Goal: Obtain resource: Obtain resource

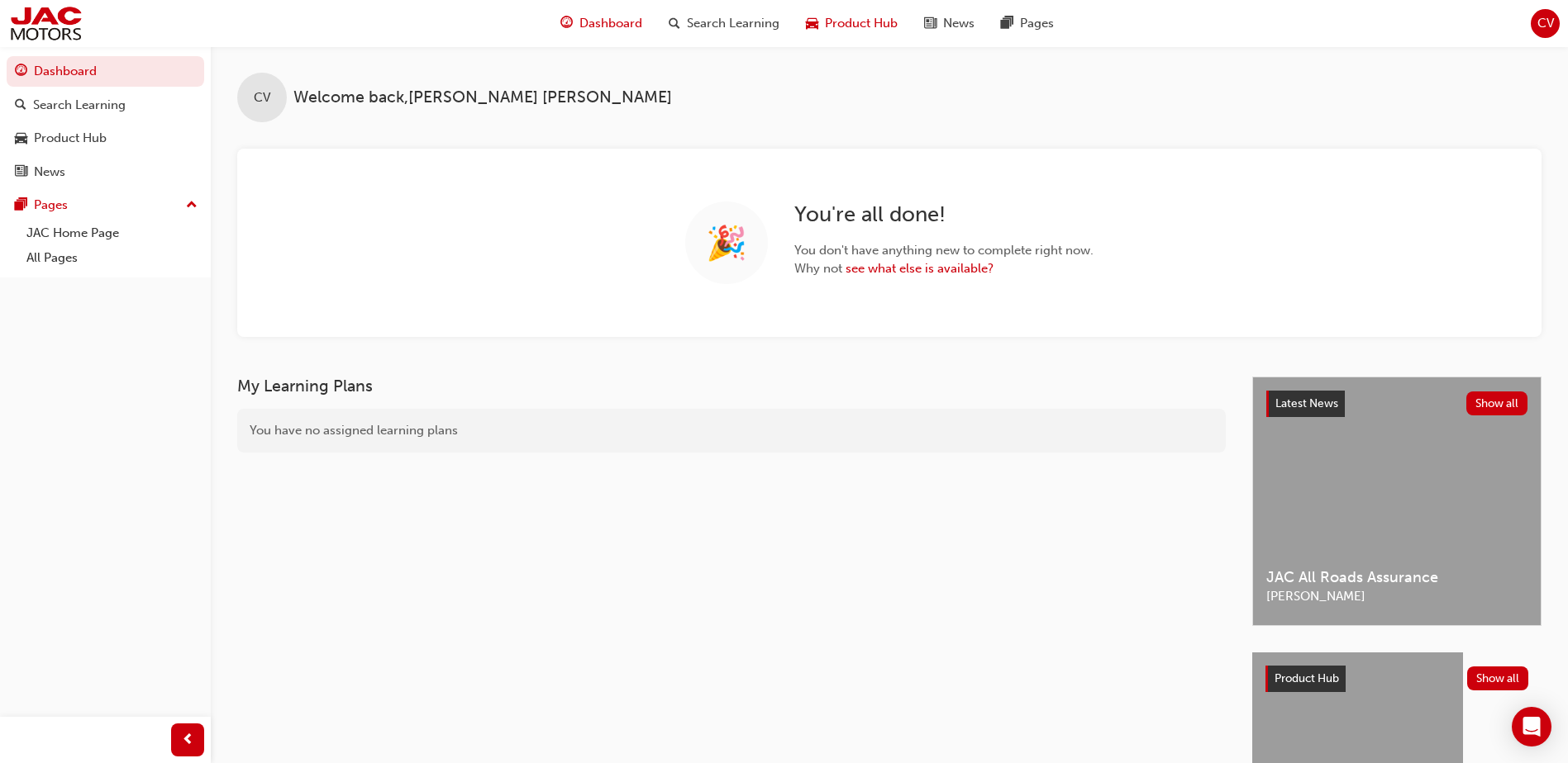
click at [874, 21] on span "Product Hub" at bounding box center [861, 22] width 73 height 19
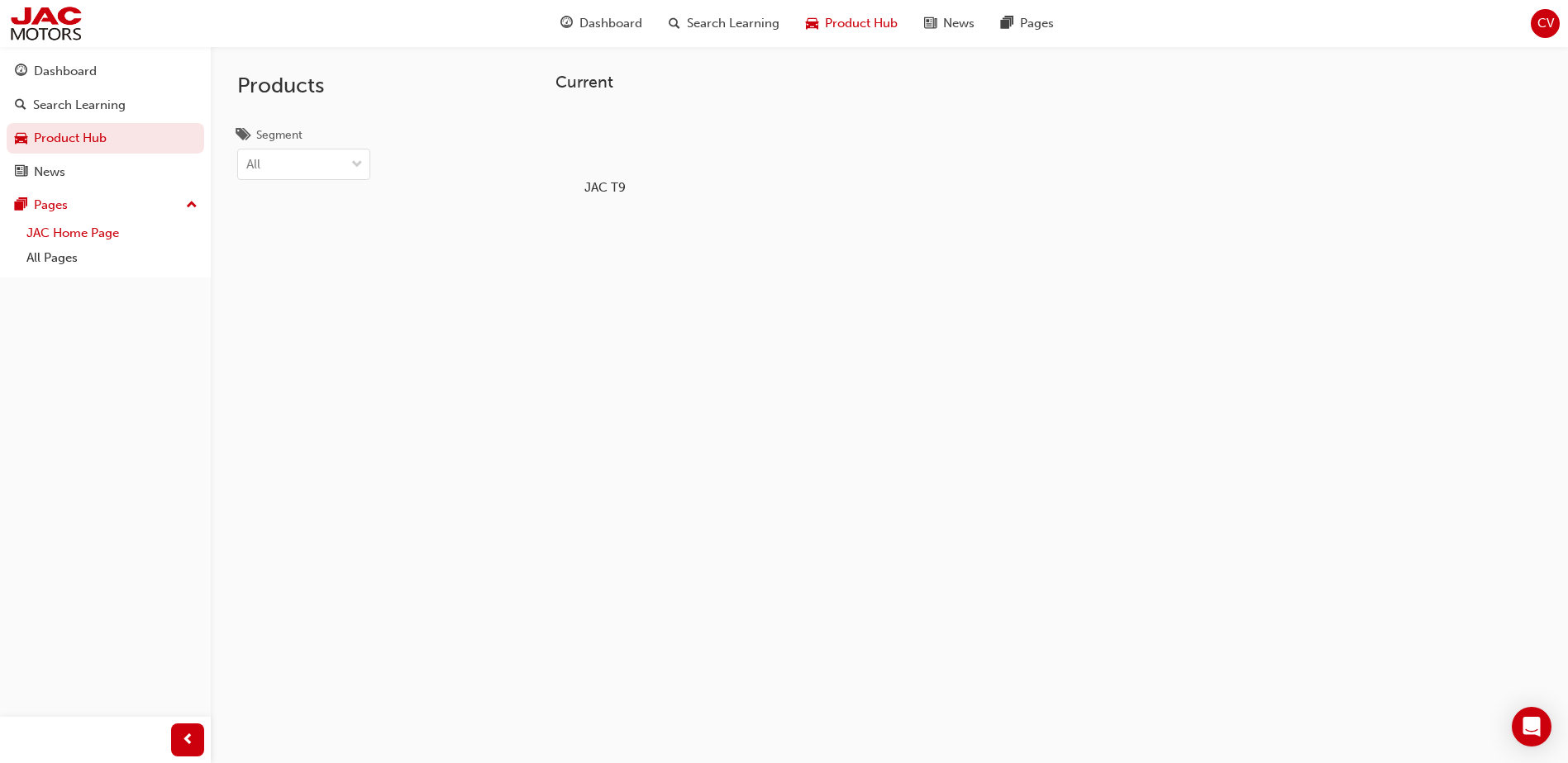
click at [56, 234] on link "JAC Home Page" at bounding box center [111, 233] width 185 height 25
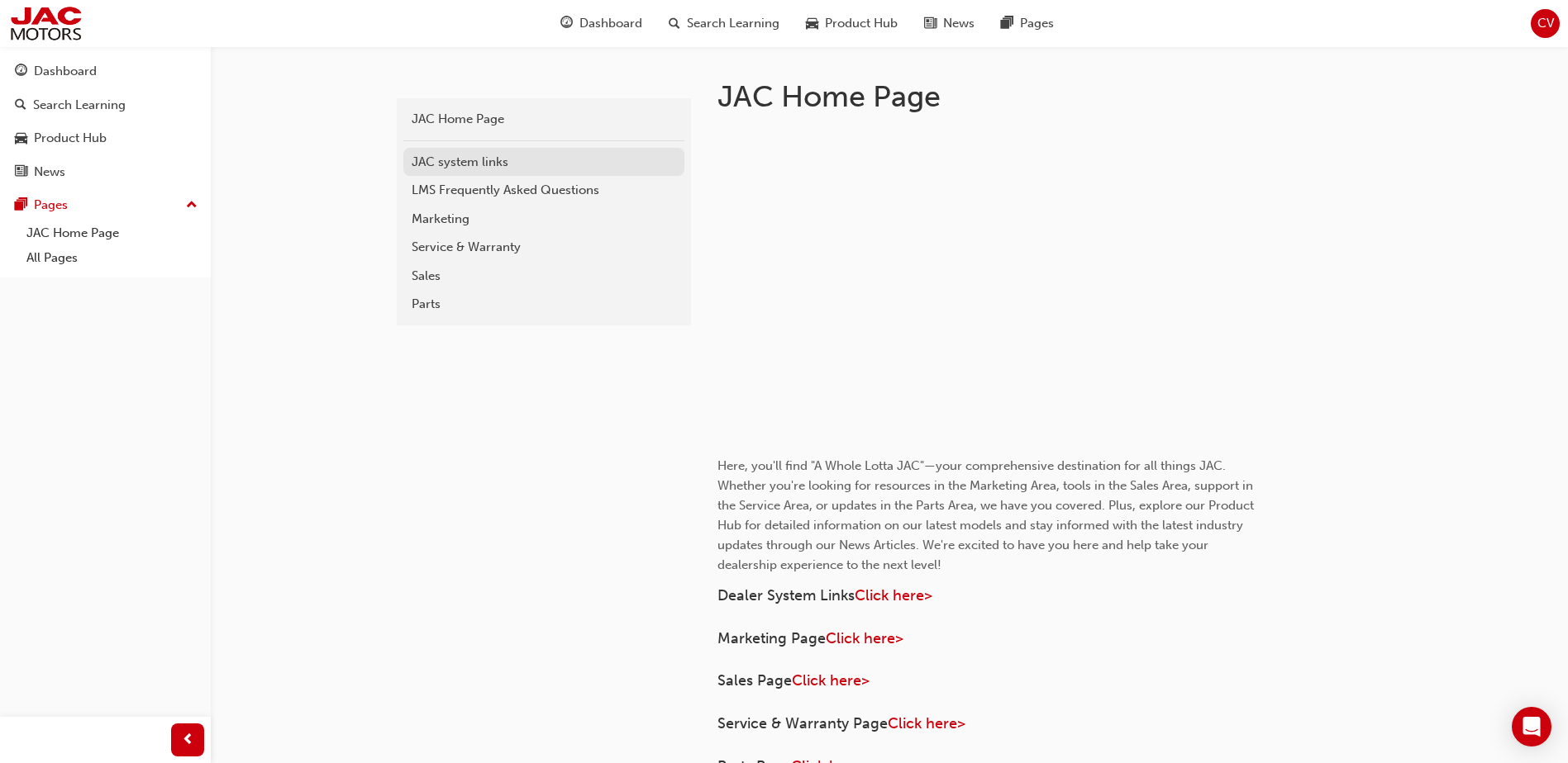
scroll to position [331, 0]
click at [445, 309] on div "Parts" at bounding box center [544, 304] width 265 height 19
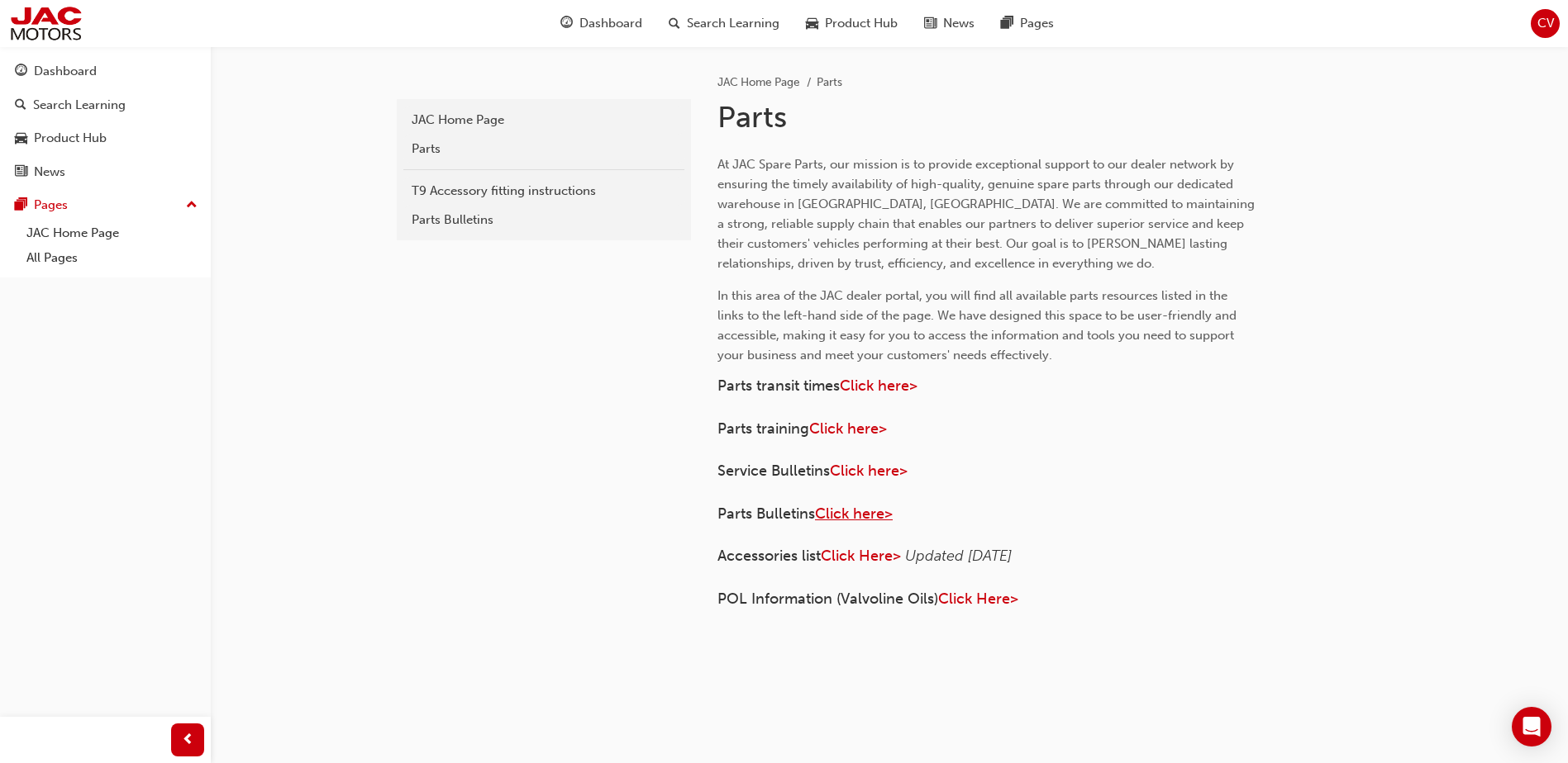
click at [853, 520] on span "Click here>" at bounding box center [854, 513] width 78 height 19
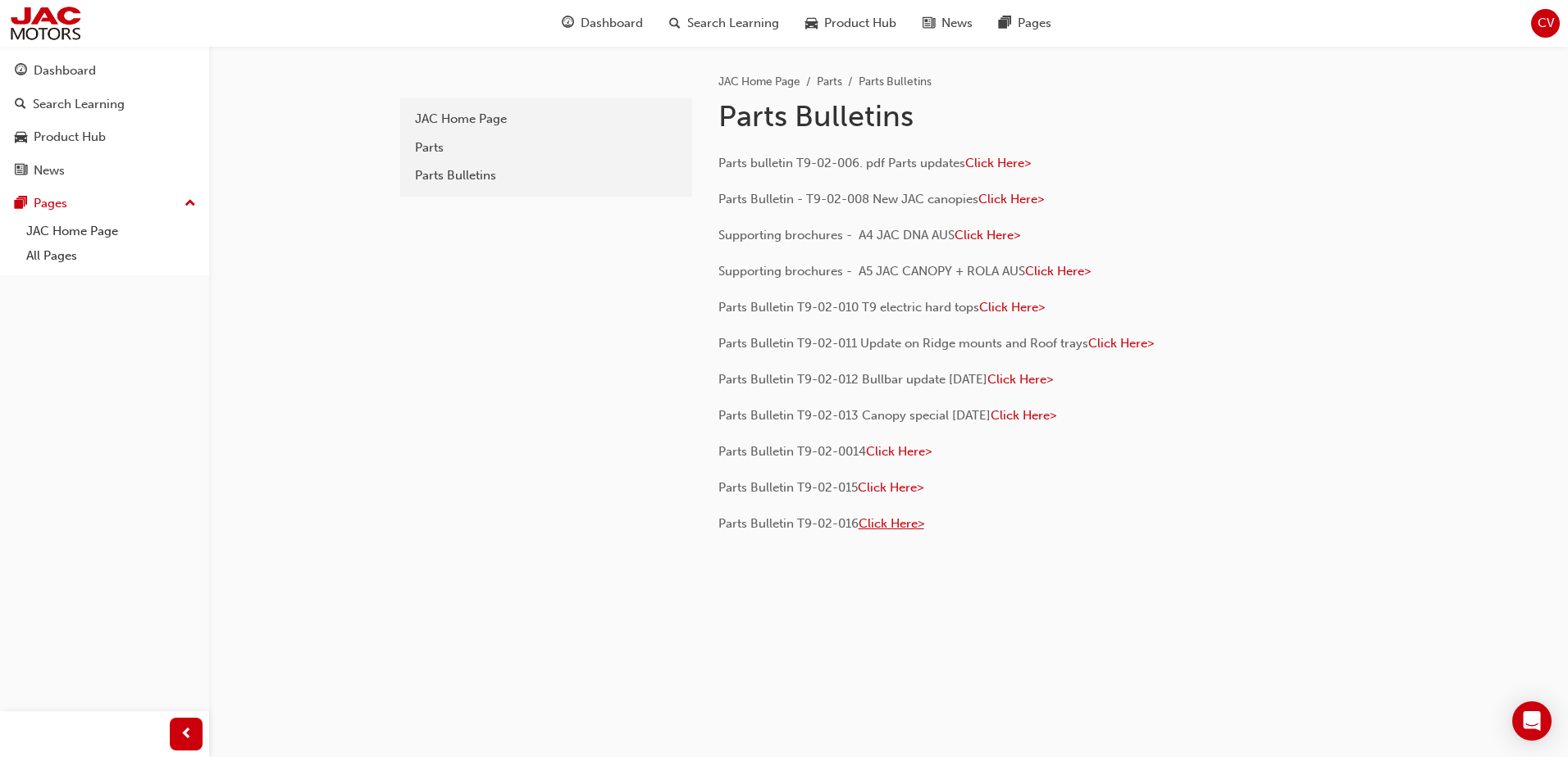
click at [878, 530] on span "Click Here>" at bounding box center [891, 523] width 66 height 15
click at [62, 238] on link "JAC Home Page" at bounding box center [110, 231] width 183 height 25
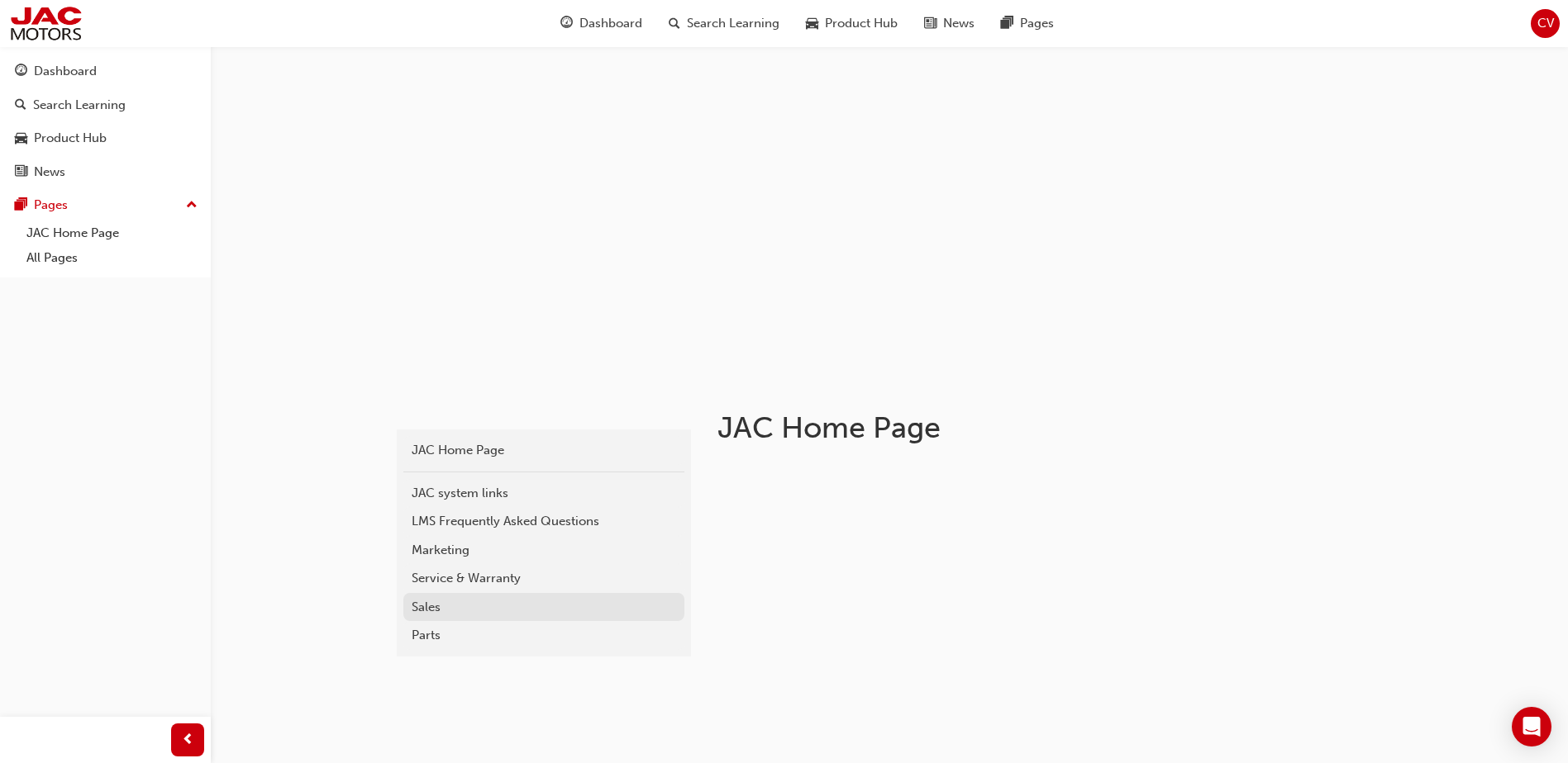
click at [436, 610] on div "Sales" at bounding box center [544, 607] width 265 height 19
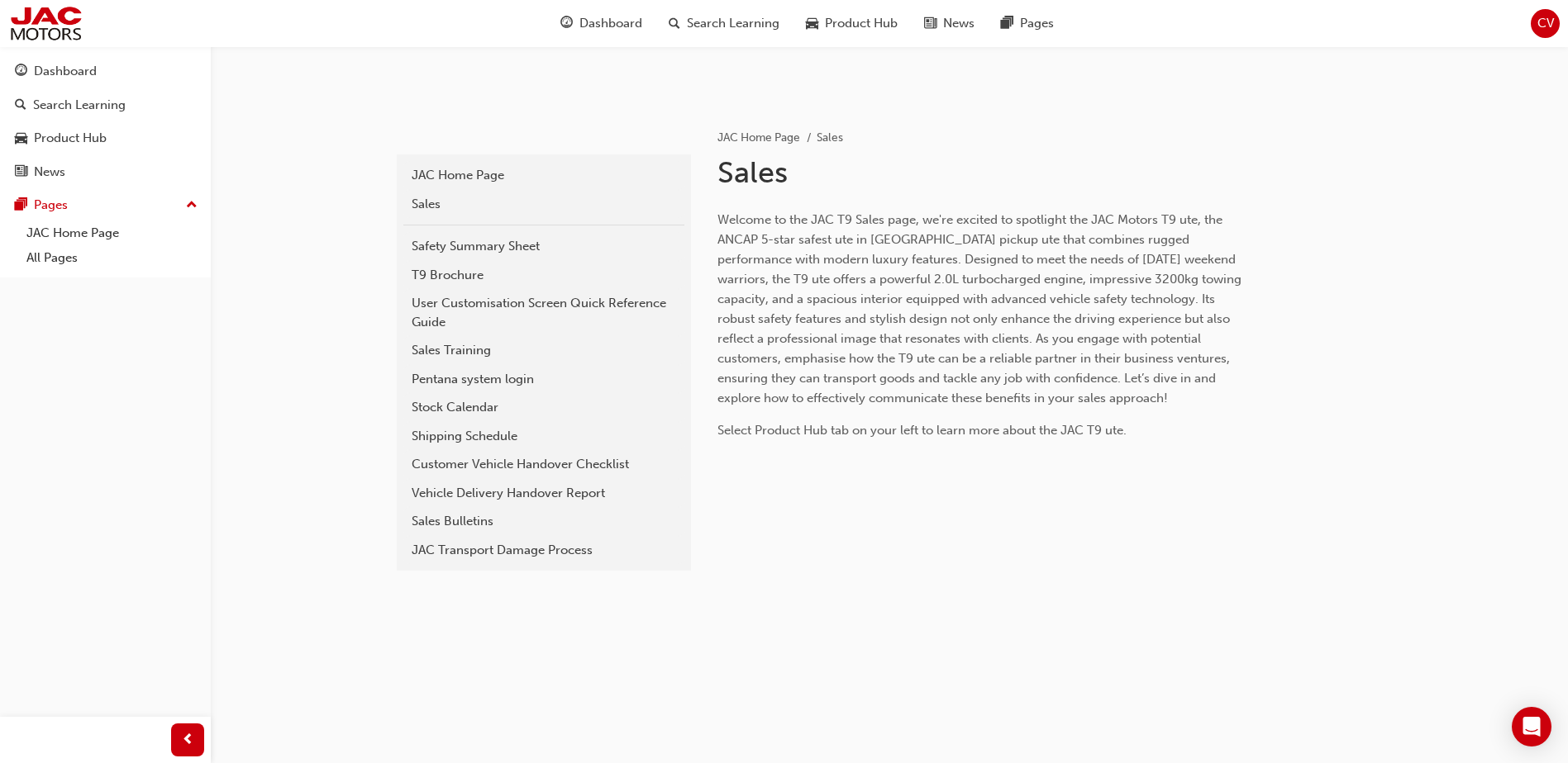
scroll to position [413, 0]
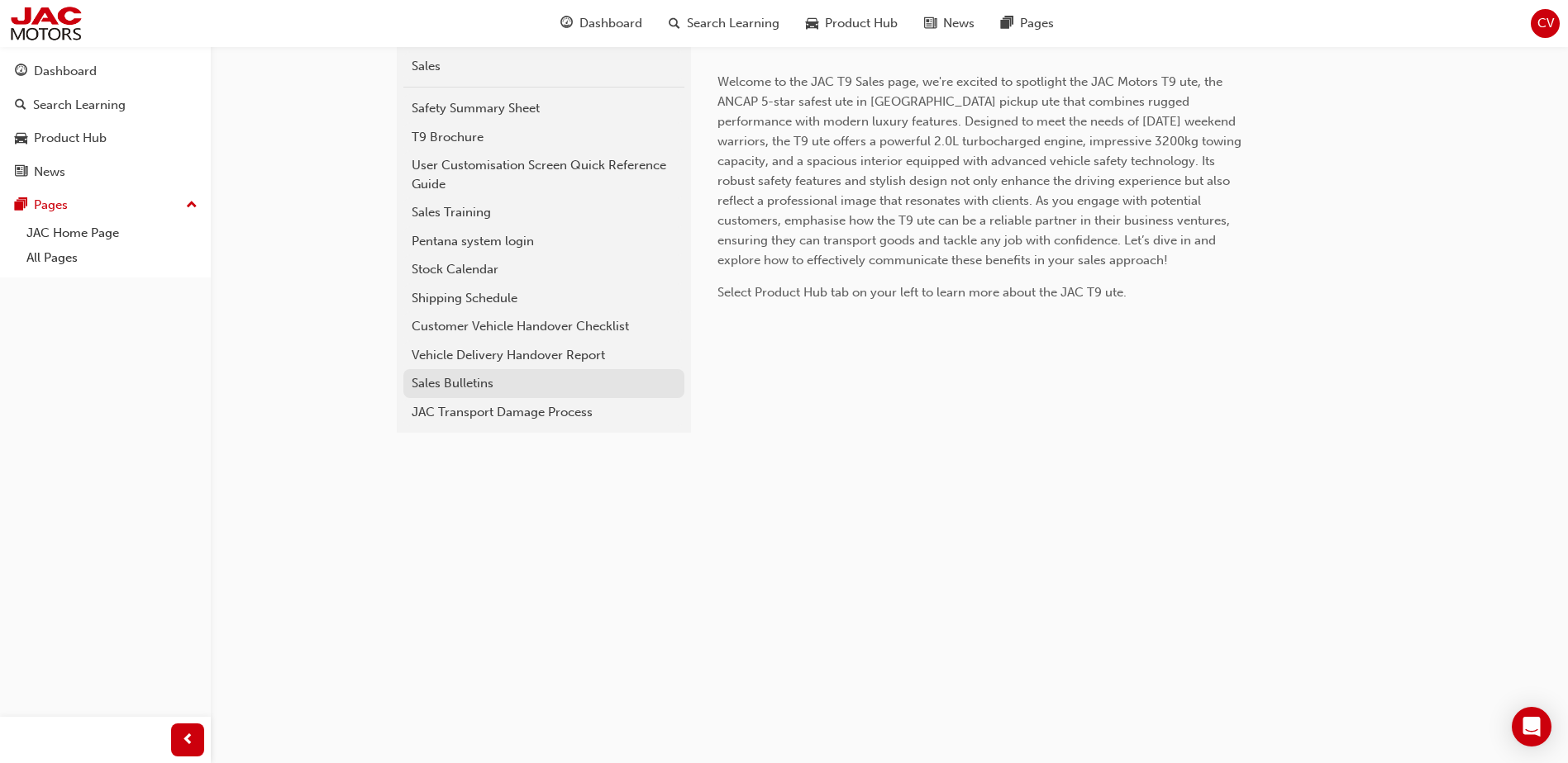
click at [435, 381] on div "Sales Bulletins" at bounding box center [544, 383] width 265 height 19
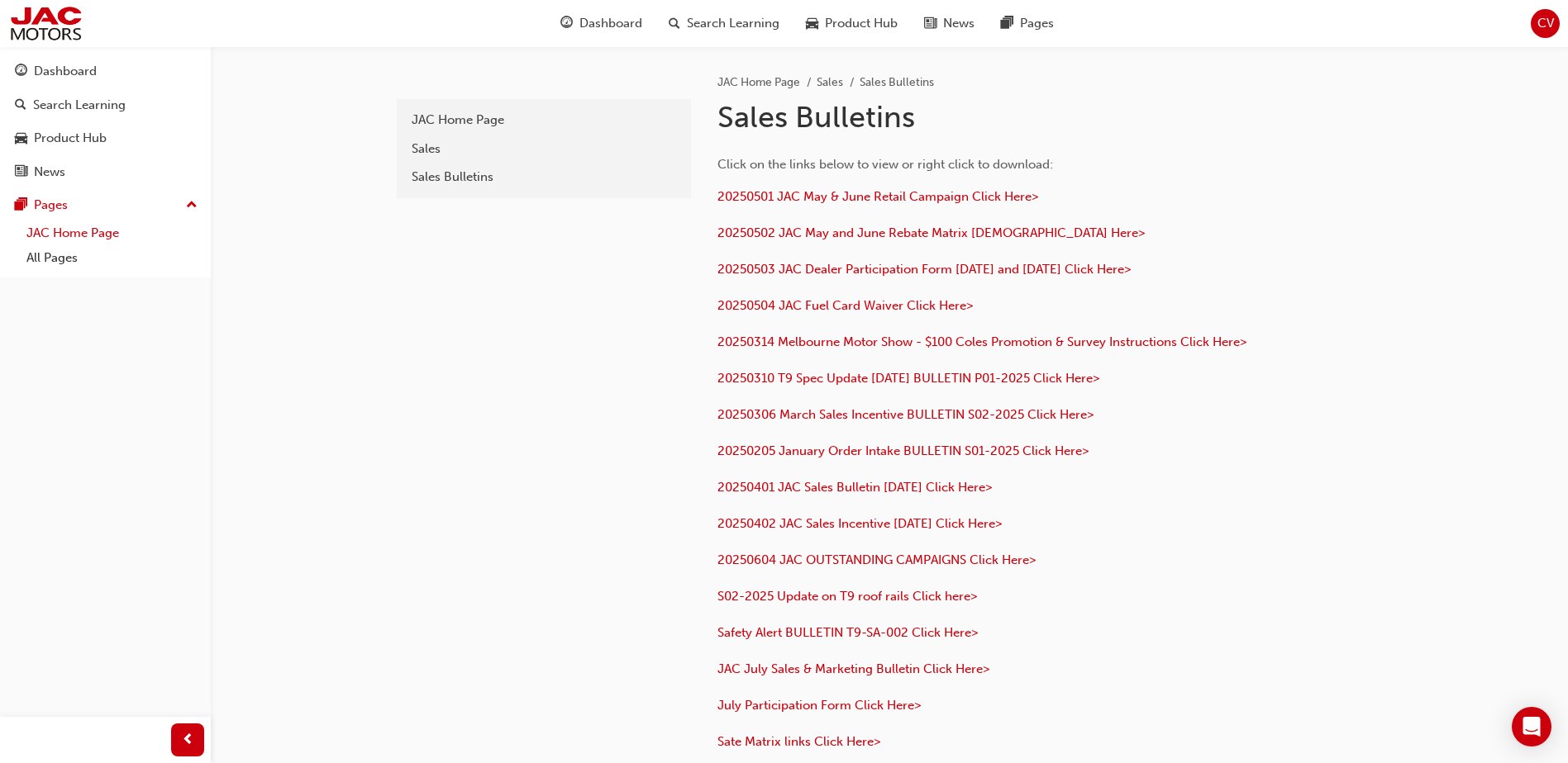
click at [86, 238] on link "JAC Home Page" at bounding box center [111, 233] width 185 height 25
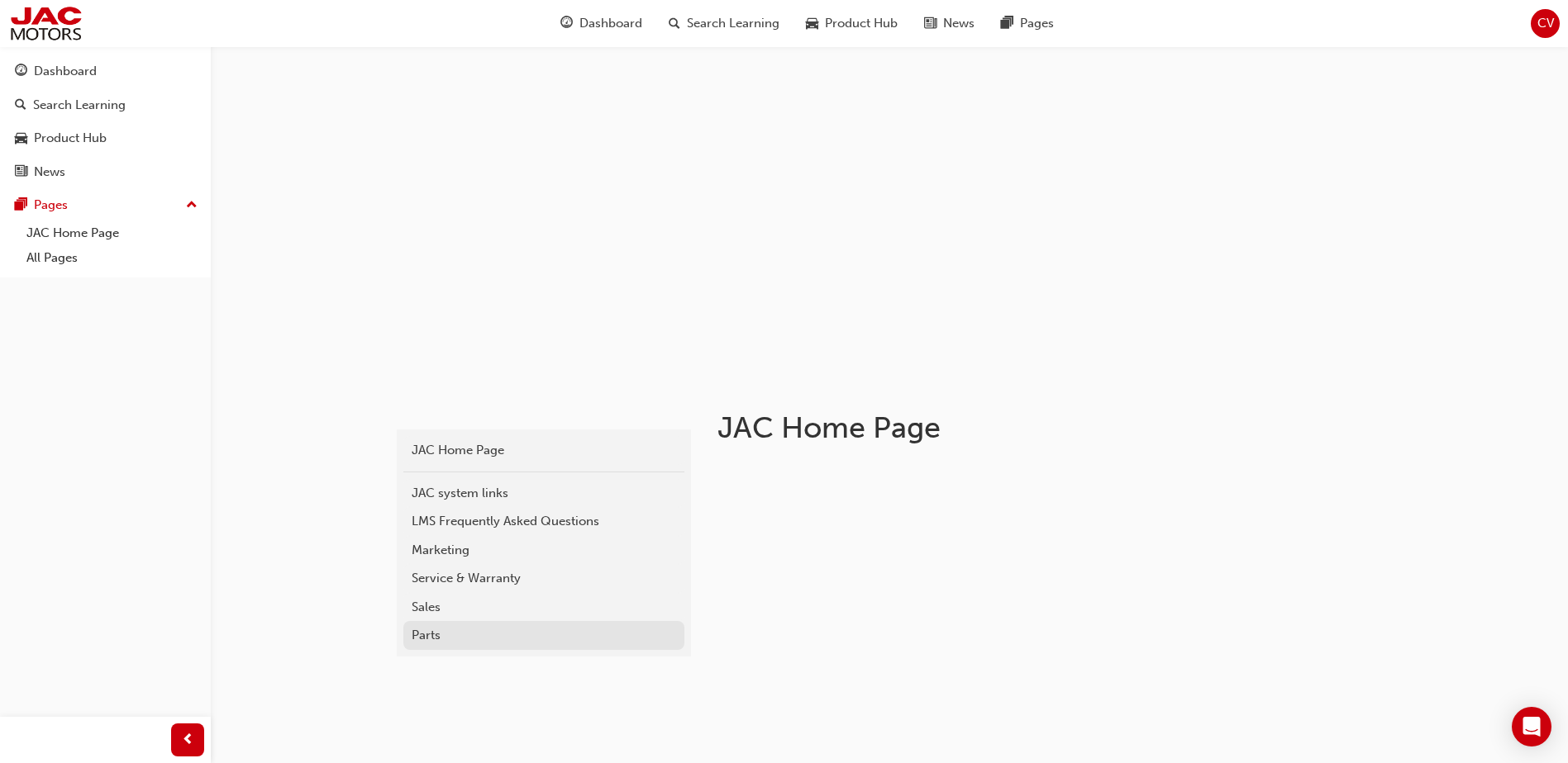
click at [430, 641] on div "Parts" at bounding box center [544, 635] width 265 height 19
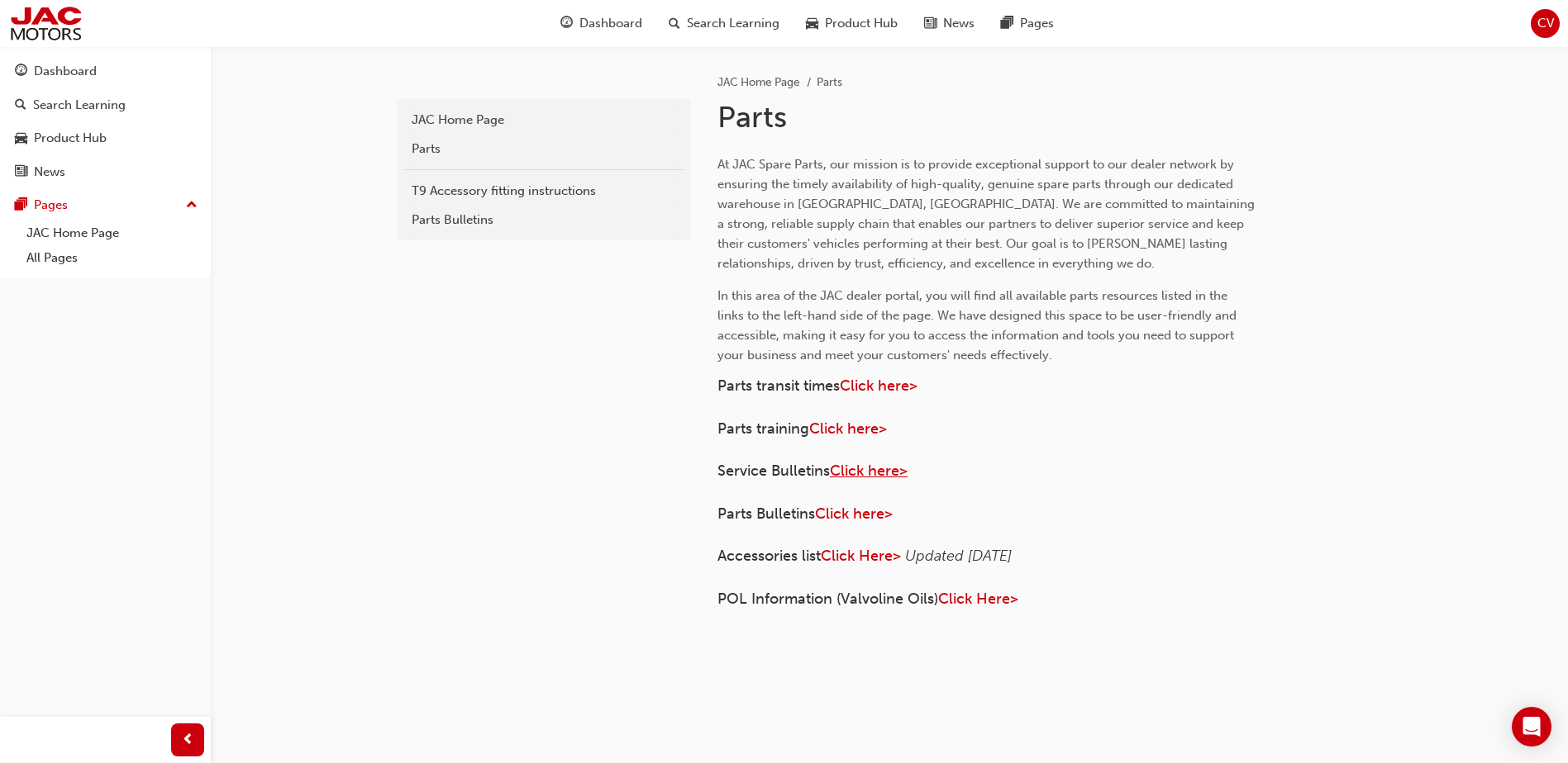
click at [867, 471] on span "Click here>" at bounding box center [869, 470] width 78 height 19
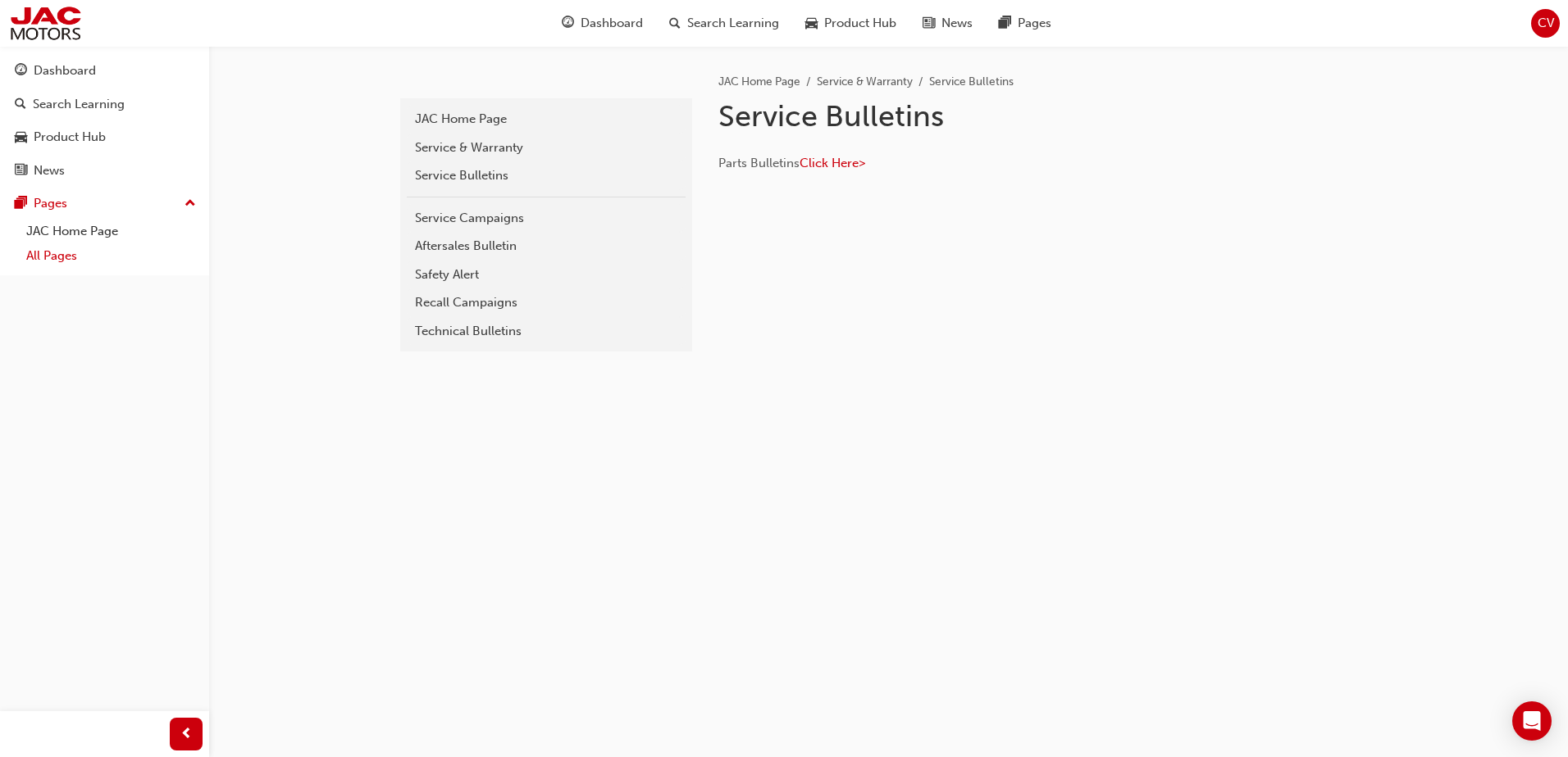
click at [53, 254] on link "All Pages" at bounding box center [110, 256] width 183 height 25
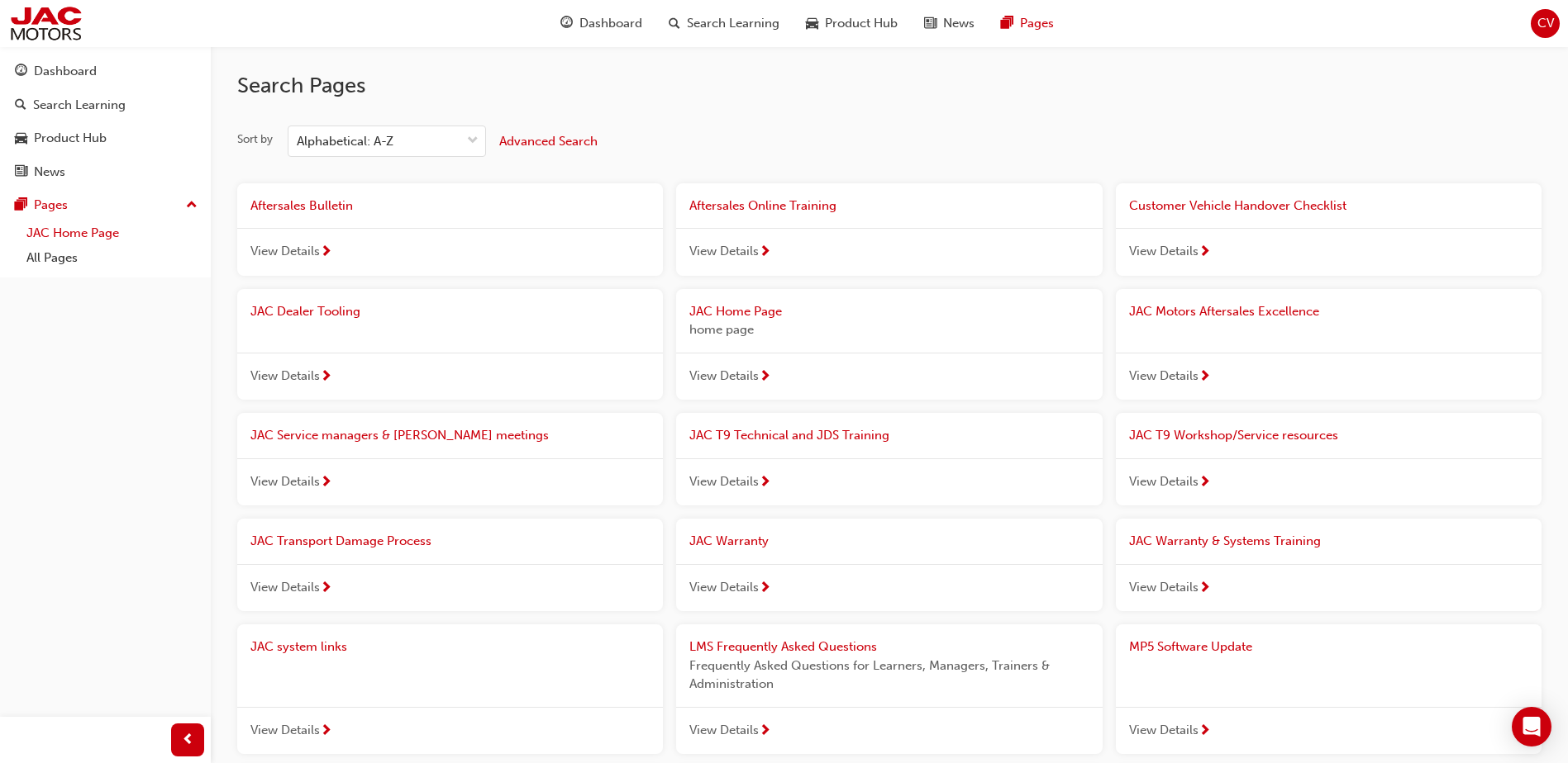
click at [40, 225] on link "JAC Home Page" at bounding box center [111, 233] width 185 height 25
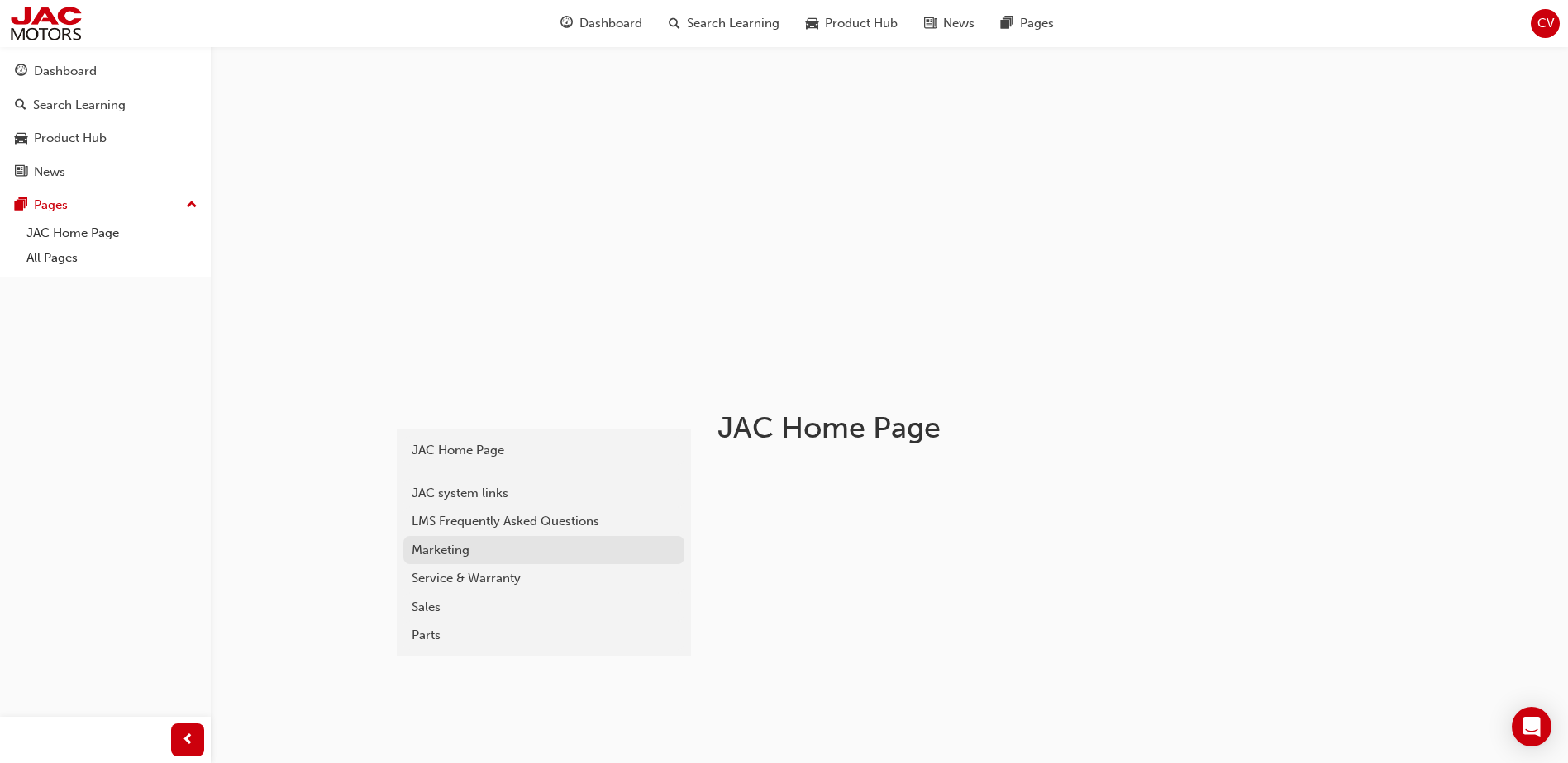
click at [438, 546] on div "Marketing" at bounding box center [544, 550] width 265 height 19
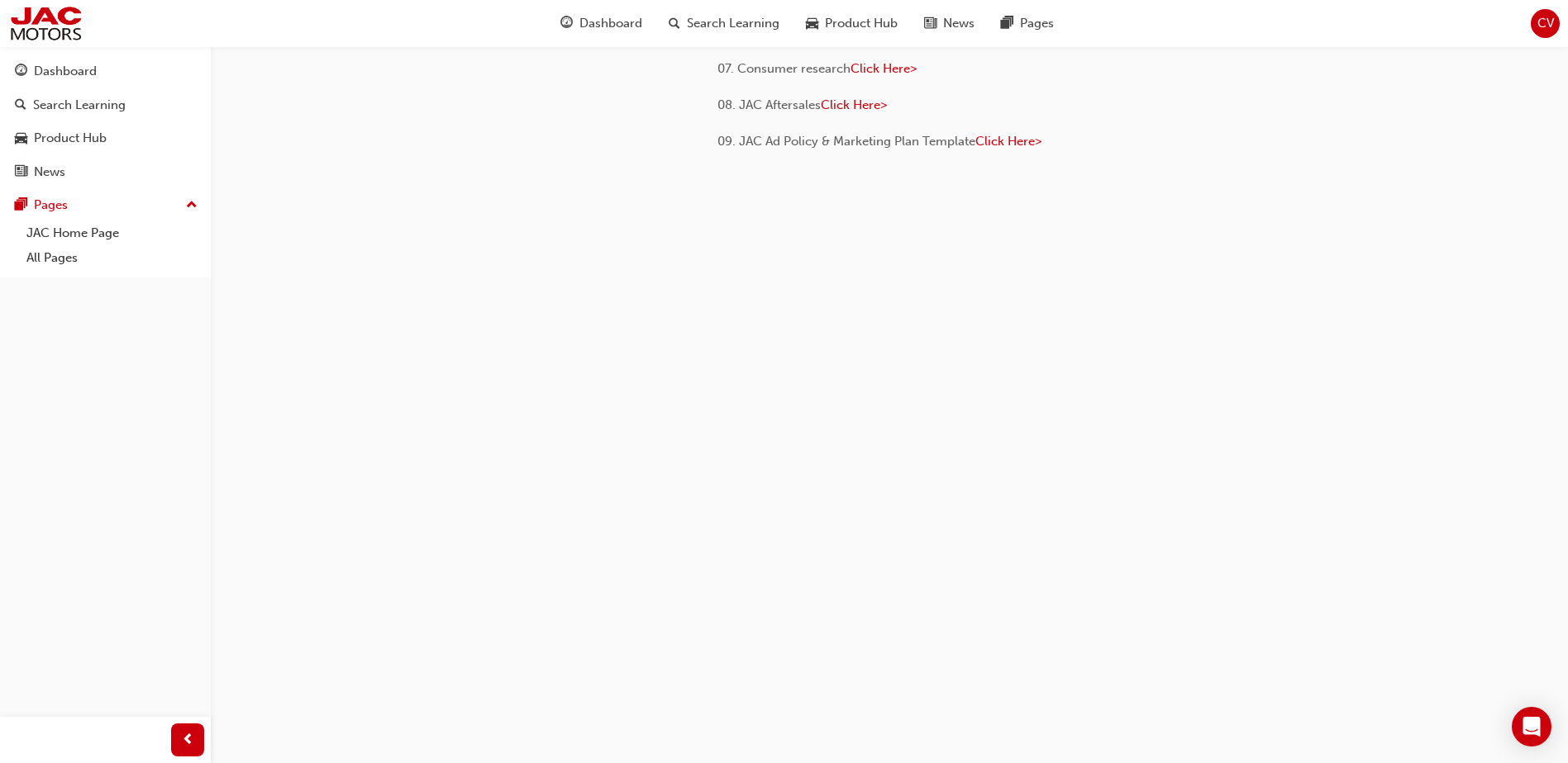
scroll to position [413, 0]
click at [848, 96] on span "Click Here>" at bounding box center [854, 93] width 66 height 15
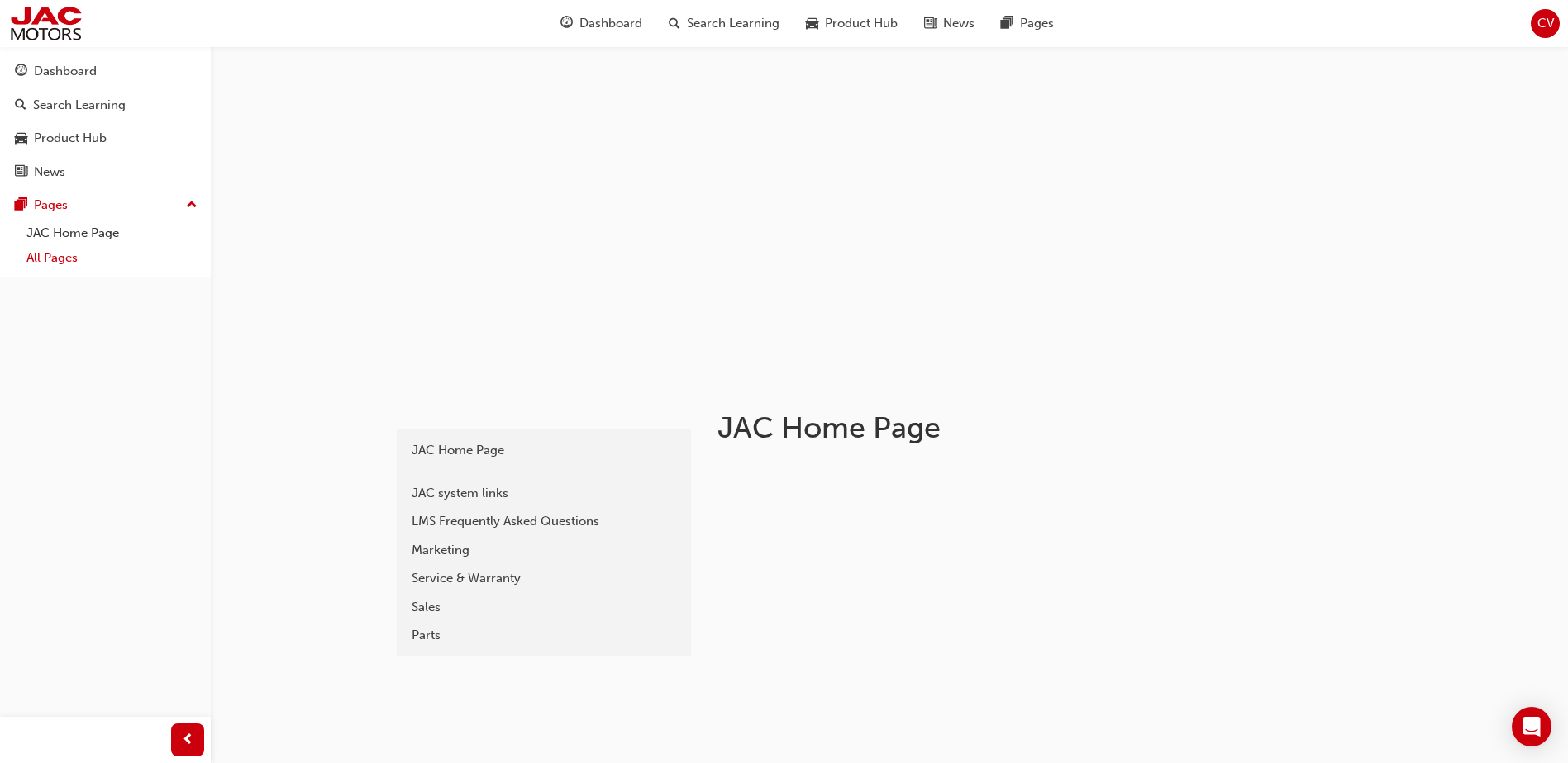
click at [57, 253] on link "All Pages" at bounding box center [111, 258] width 185 height 25
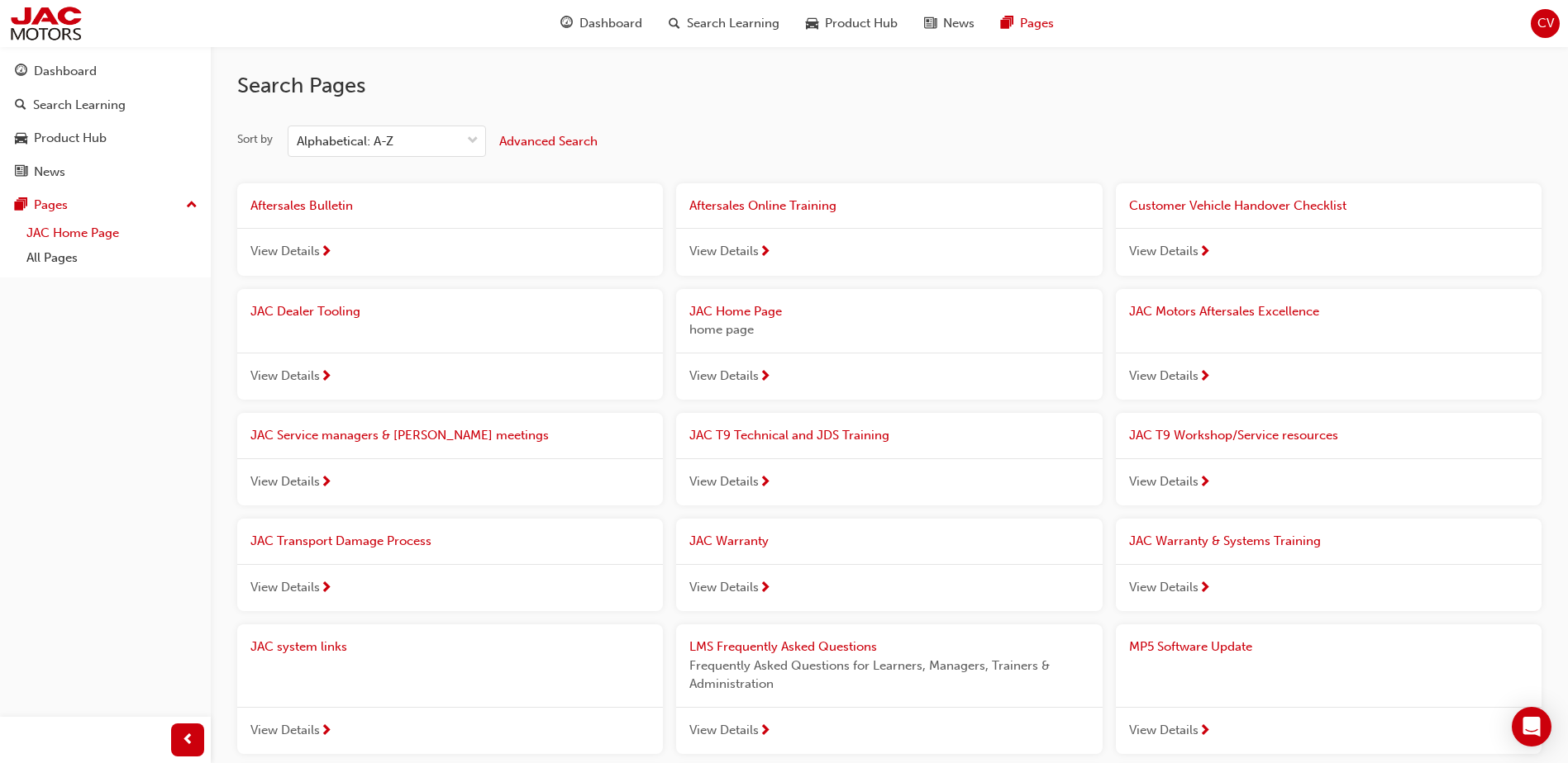
click at [67, 239] on link "JAC Home Page" at bounding box center [111, 233] width 185 height 25
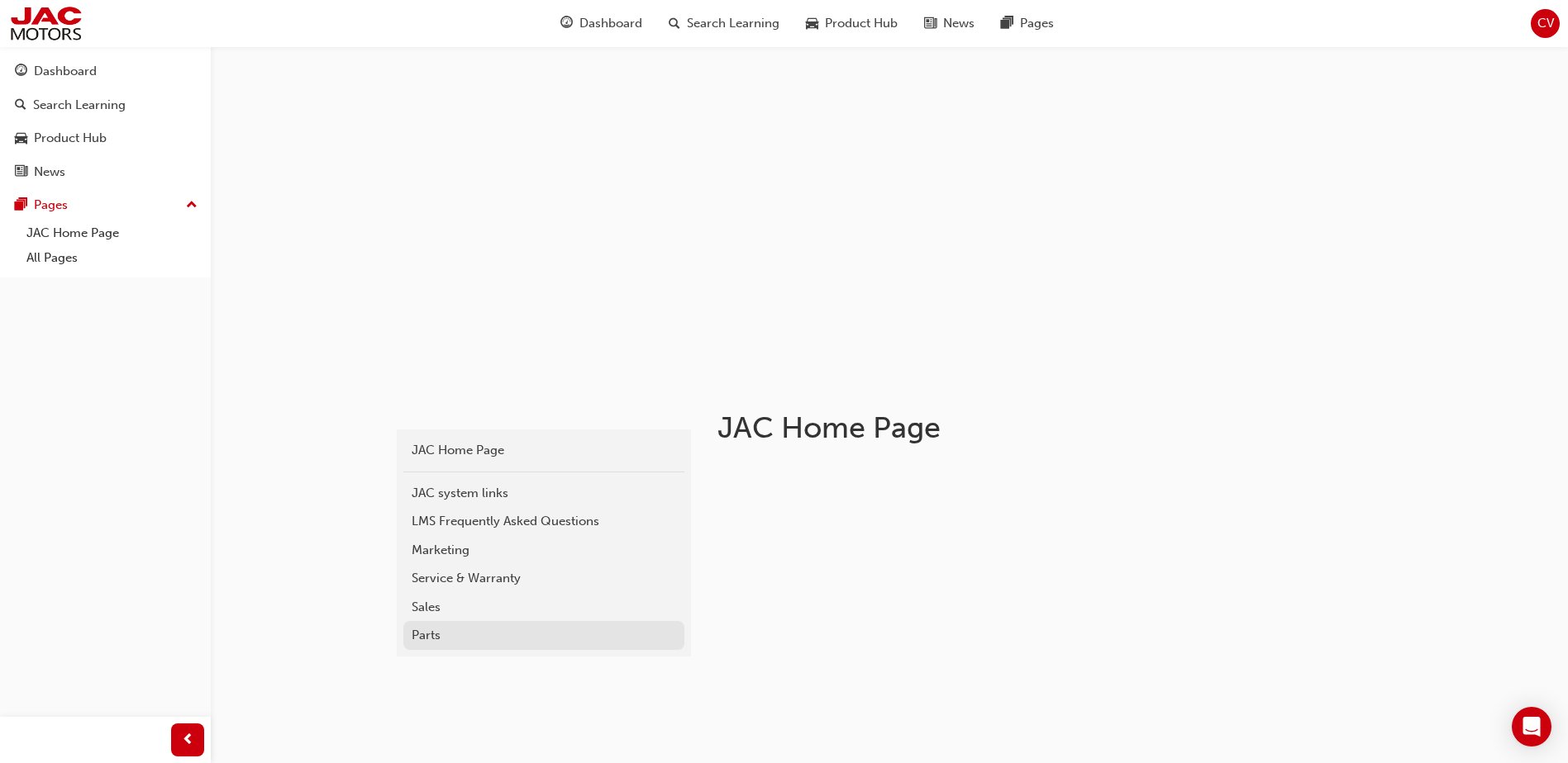
click at [456, 631] on div "Parts" at bounding box center [544, 635] width 265 height 19
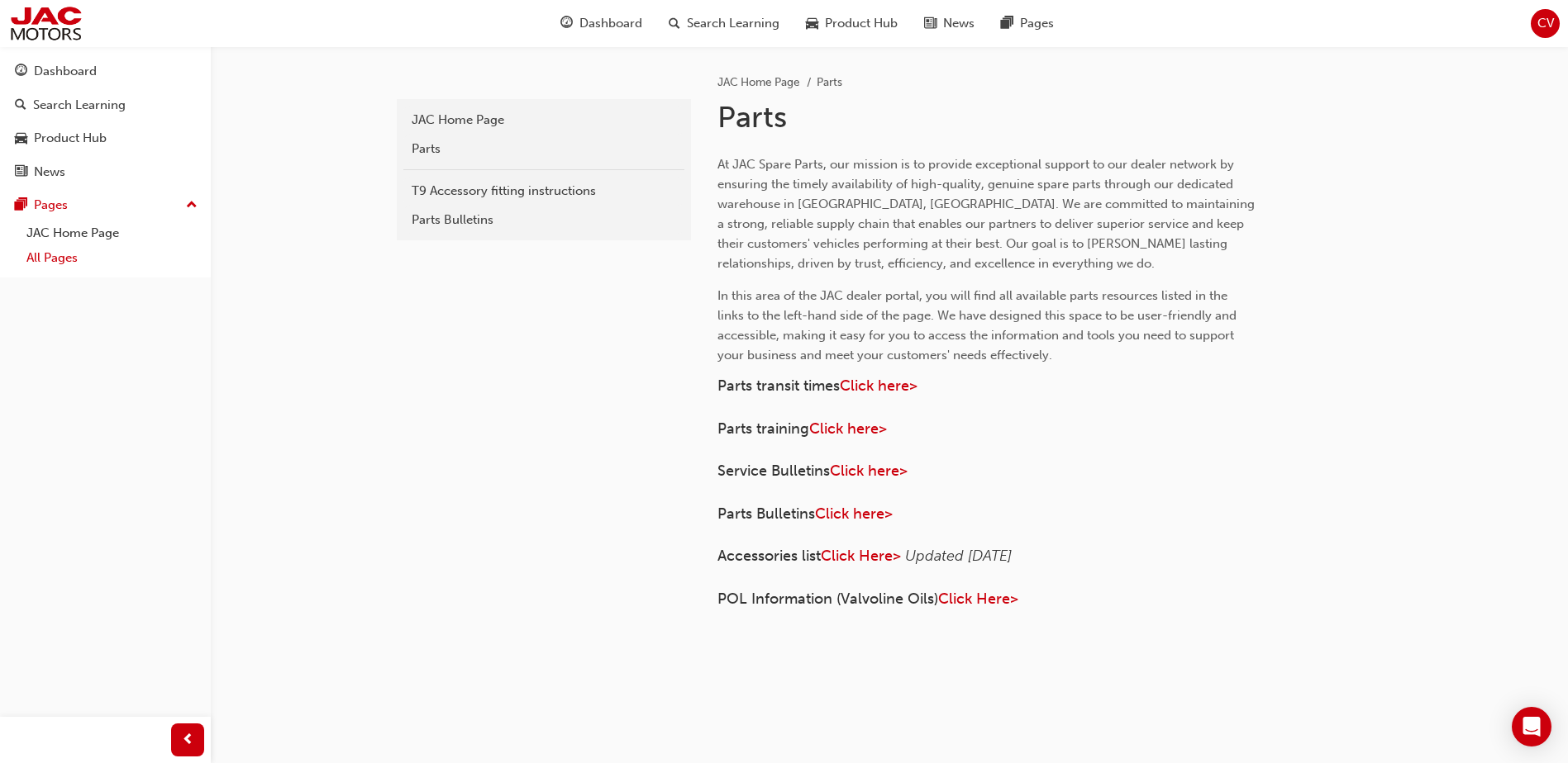
click at [55, 260] on link "All Pages" at bounding box center [111, 258] width 185 height 25
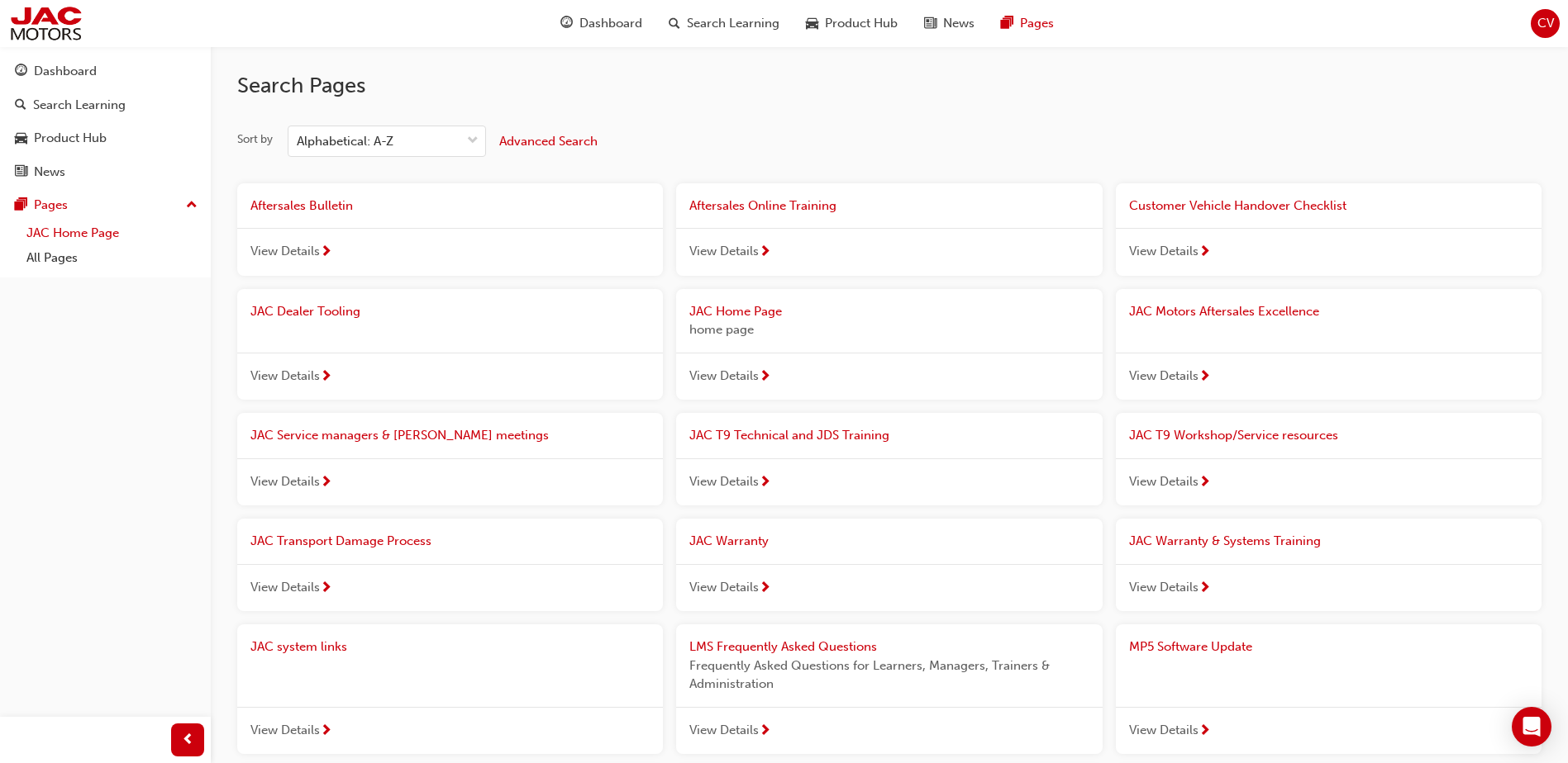
click at [56, 235] on link "JAC Home Page" at bounding box center [111, 233] width 185 height 25
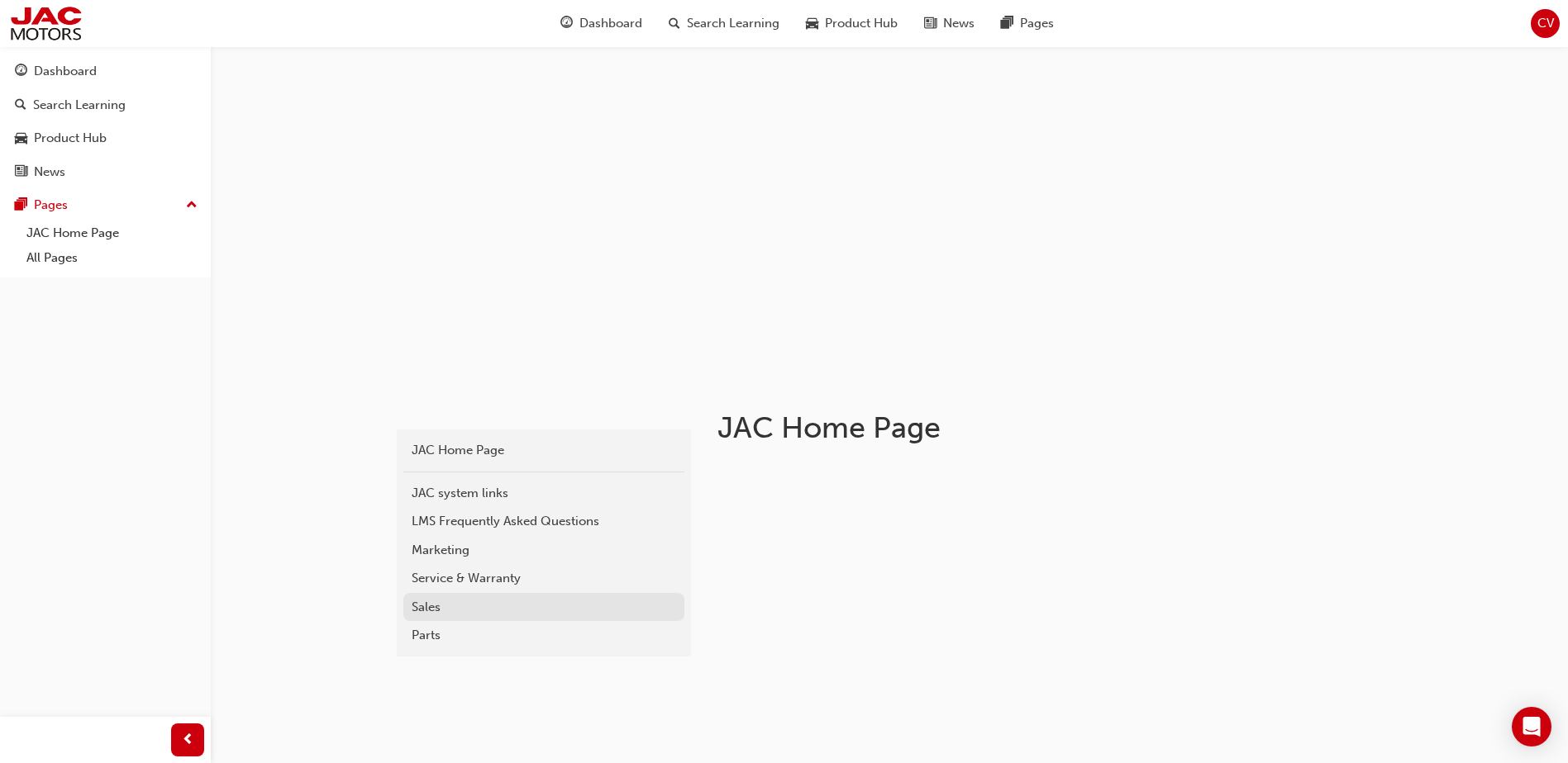
click at [456, 608] on div "Sales" at bounding box center [544, 607] width 265 height 19
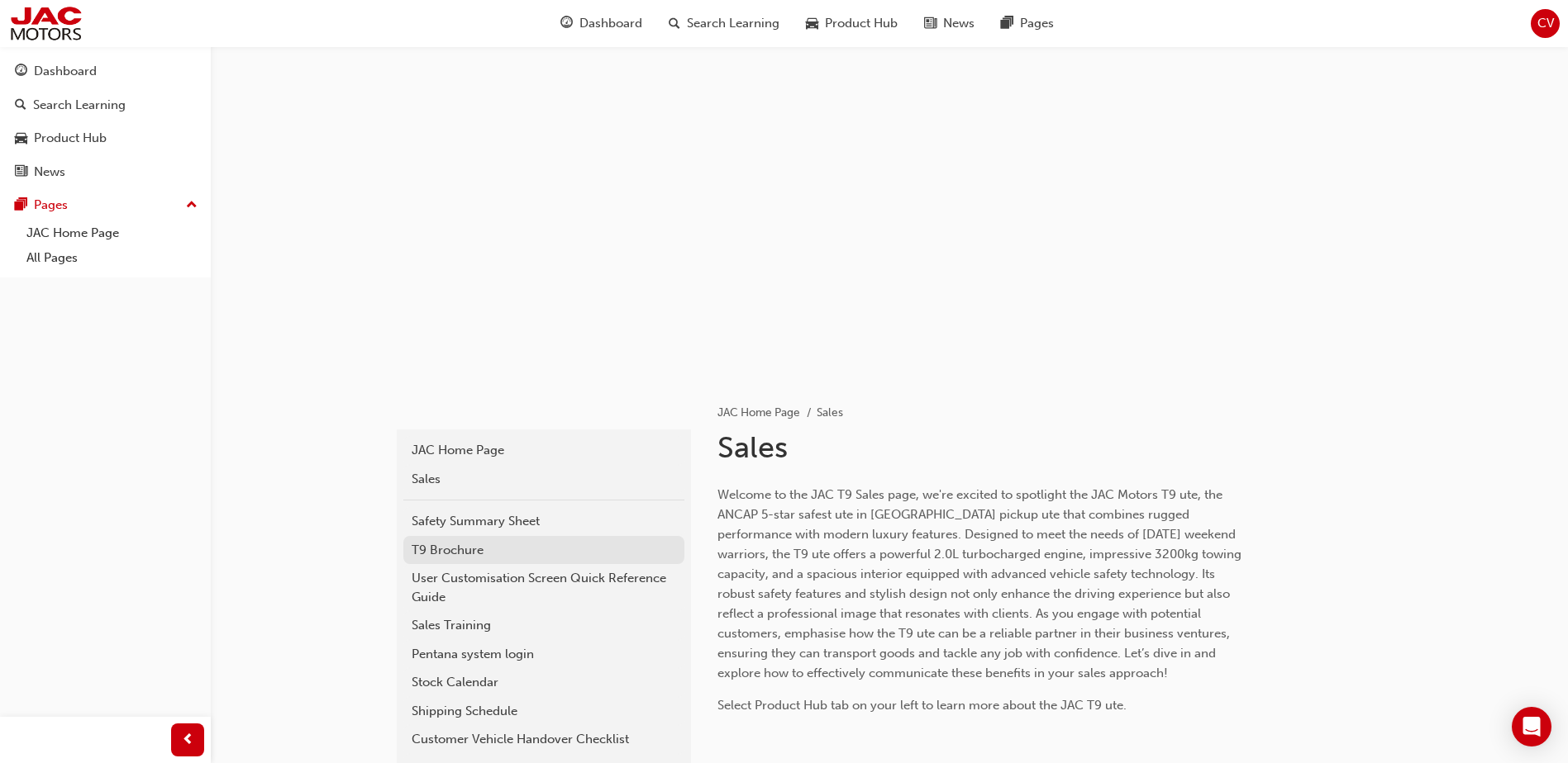
click at [455, 554] on div "T9 Brochure" at bounding box center [544, 550] width 265 height 19
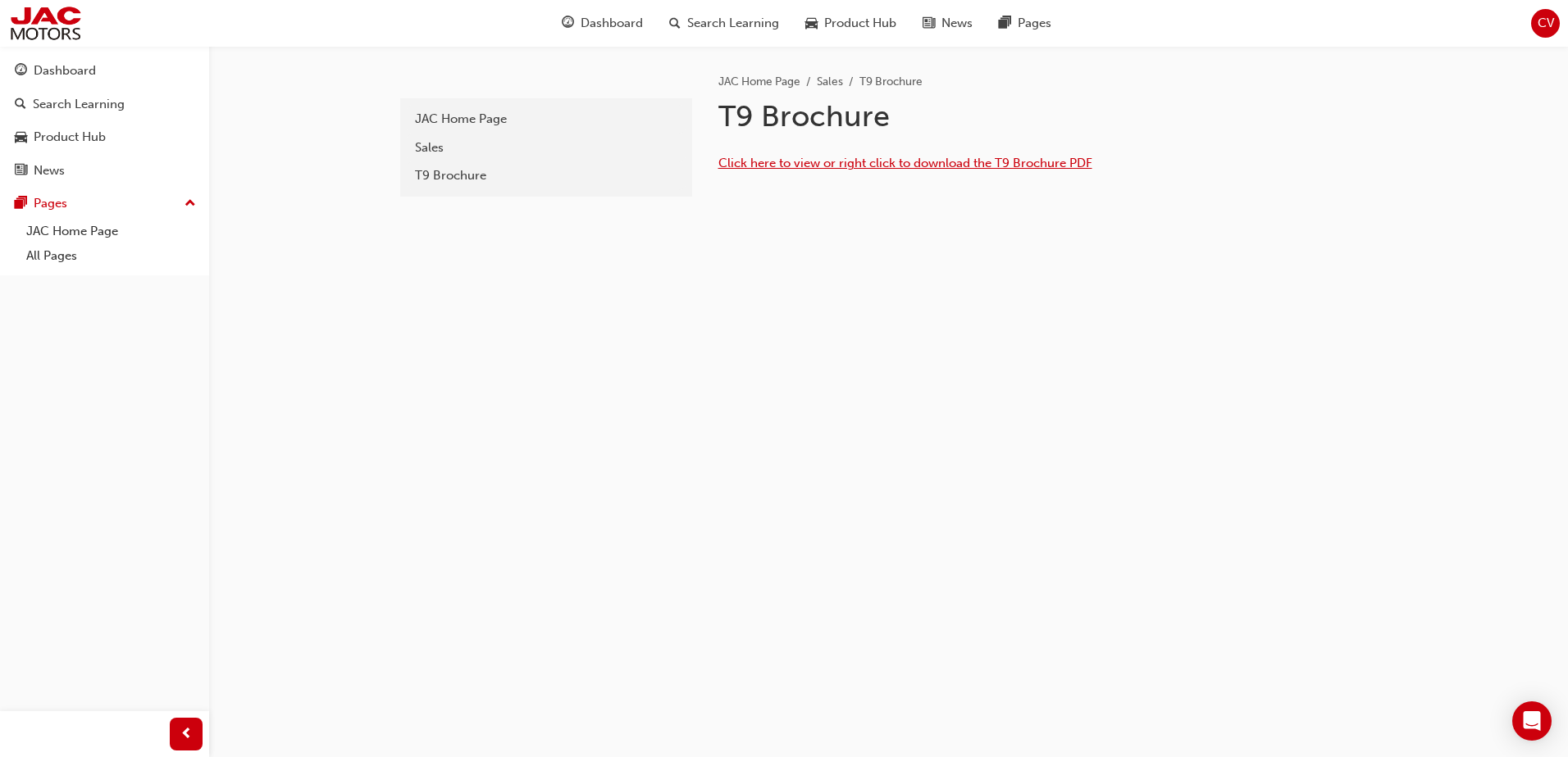
click at [878, 166] on span "Click here to view or right click to download the T9 Brochure PDF" at bounding box center [906, 163] width 374 height 15
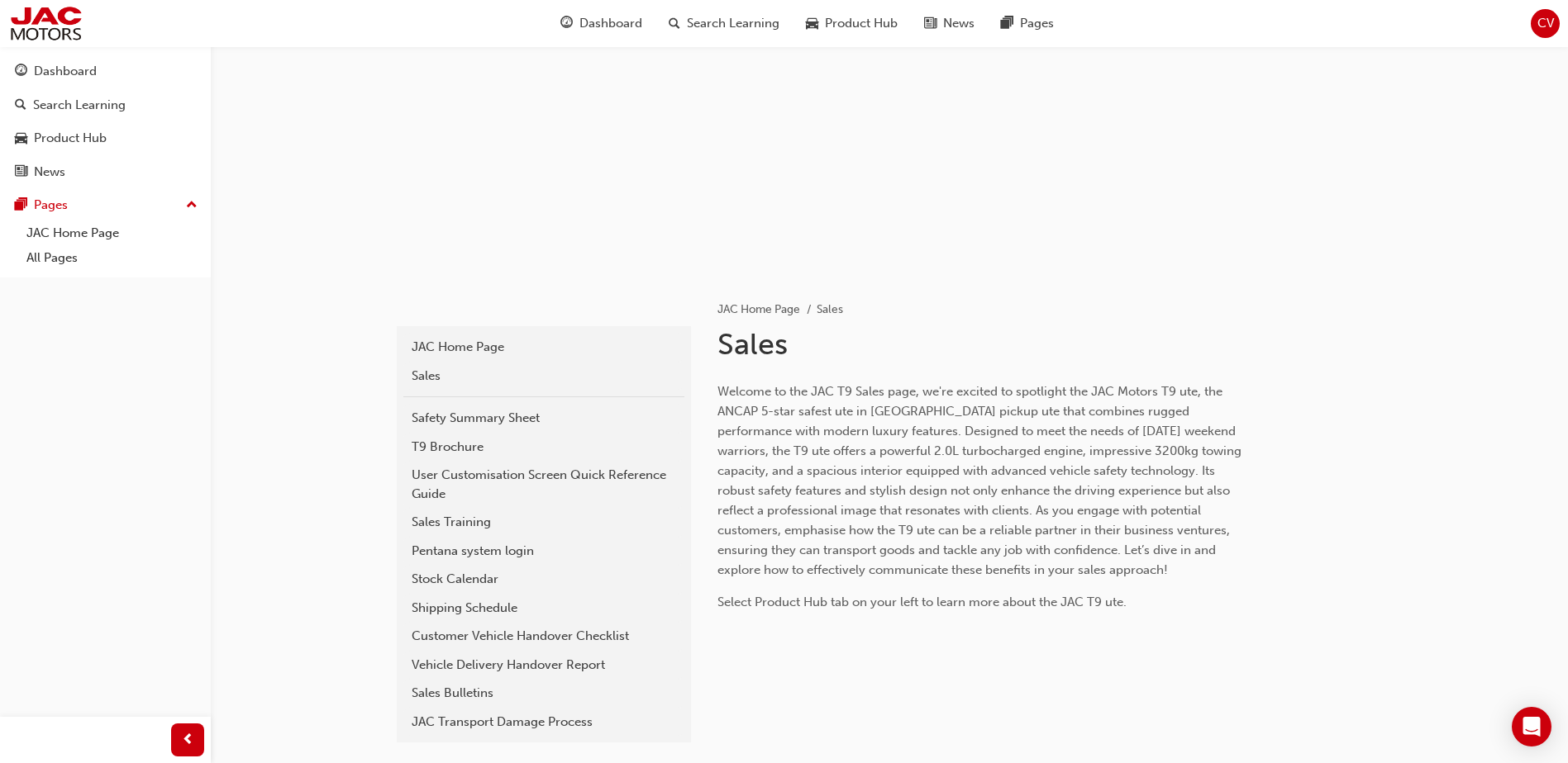
scroll to position [248, 0]
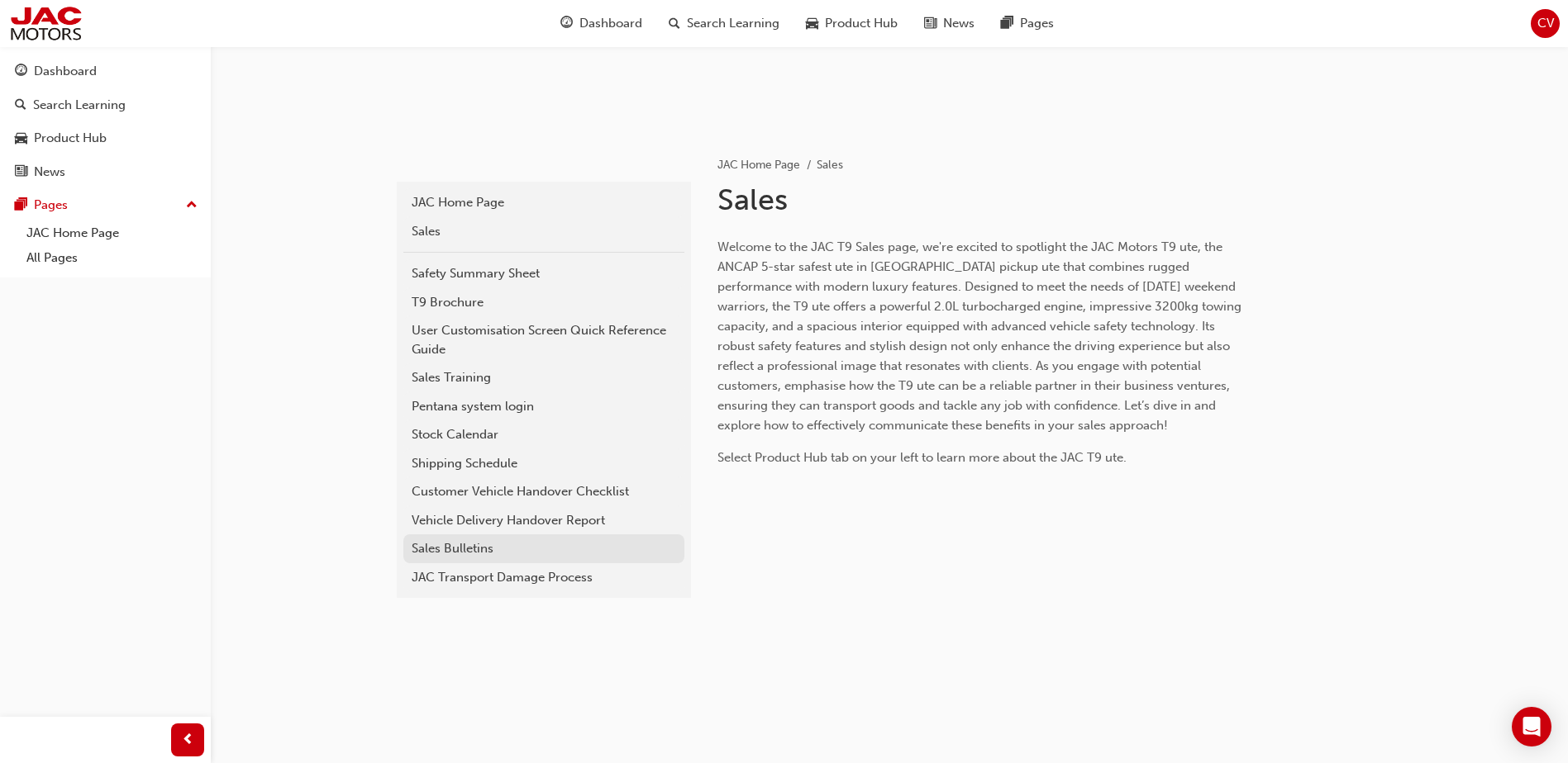
click at [492, 543] on div "Sales Bulletins" at bounding box center [544, 548] width 265 height 19
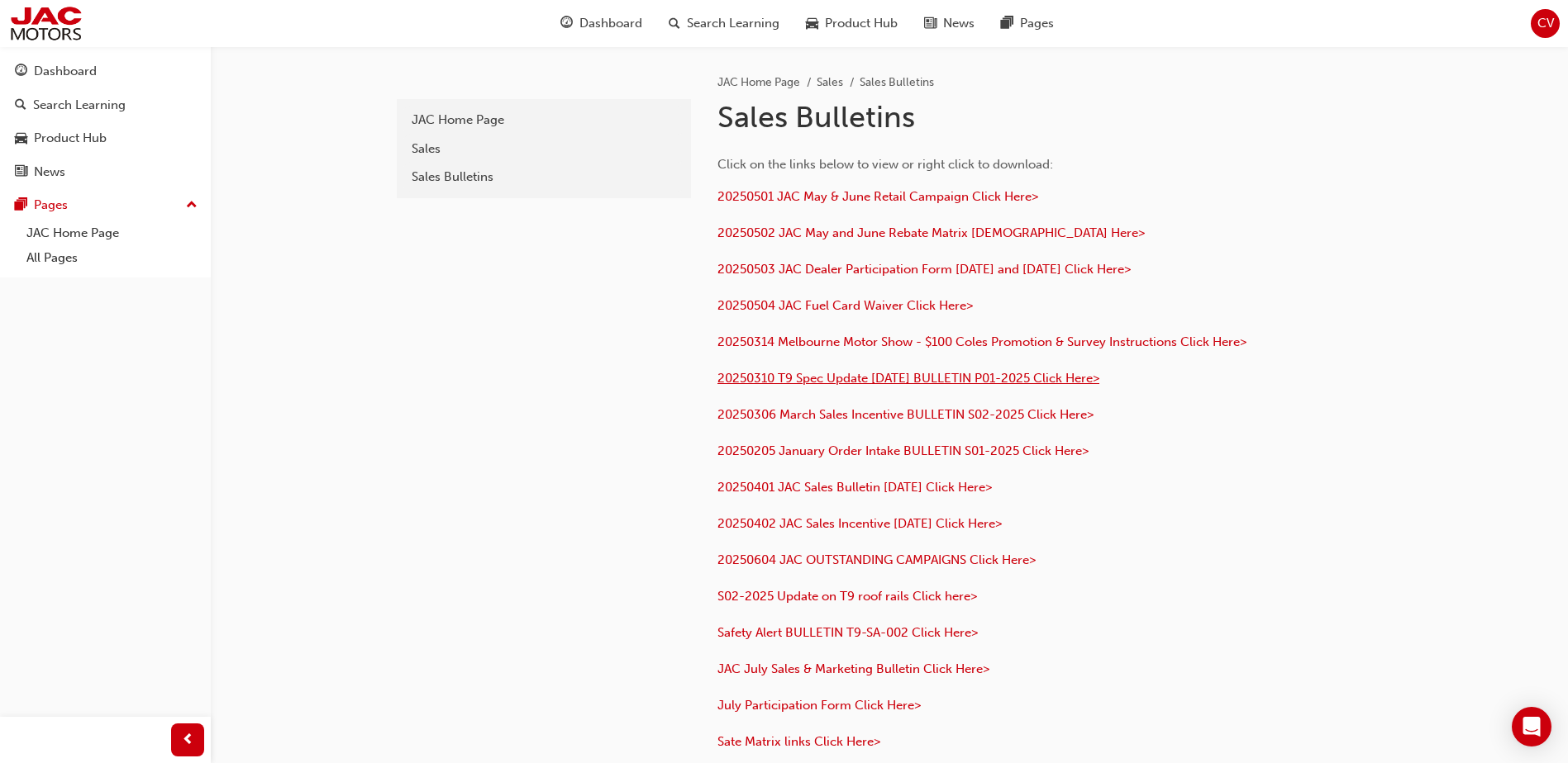
click at [973, 375] on span "20250310 T9 Spec Update [DATE] BULLETIN P01-2025 Click Here>" at bounding box center [908, 378] width 382 height 15
